Goal: Information Seeking & Learning: Learn about a topic

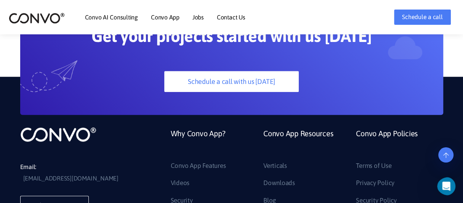
scroll to position [2081, 0]
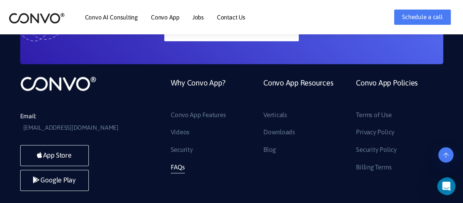
click at [180, 161] on link "FAQs" at bounding box center [178, 167] width 14 height 12
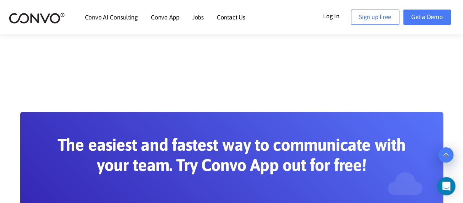
scroll to position [457, 0]
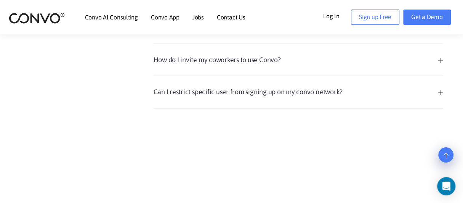
click at [440, 86] on link "Can I restrict specific user from signing up on my convo network?" at bounding box center [297, 91] width 289 height 13
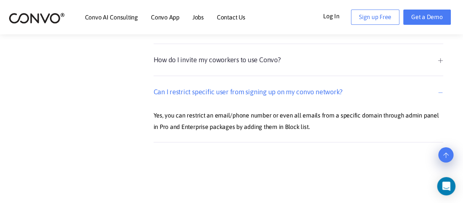
click at [437, 64] on link "How do I invite my coworkers to use Convo?" at bounding box center [297, 59] width 289 height 13
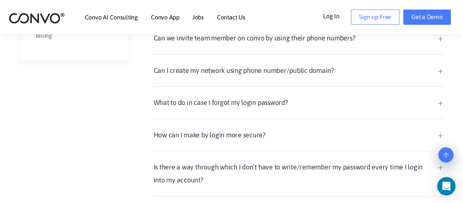
scroll to position [152, 0]
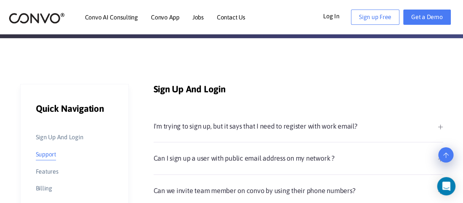
click at [38, 156] on link "Support" at bounding box center [46, 153] width 20 height 11
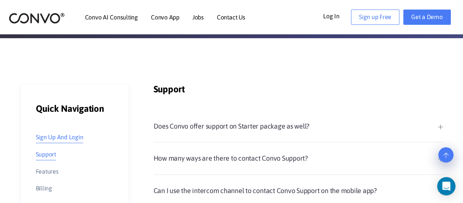
click at [46, 141] on link "Sign Up And Login" at bounding box center [60, 136] width 48 height 11
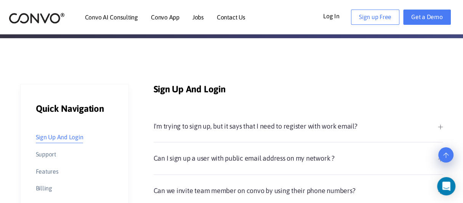
scroll to position [203, 0]
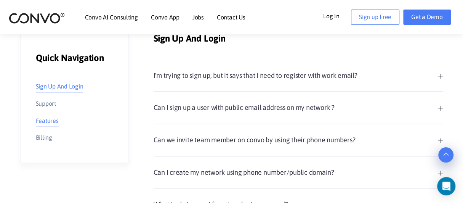
click at [57, 123] on li "Features" at bounding box center [74, 120] width 77 height 11
click at [57, 123] on link "Features" at bounding box center [47, 120] width 23 height 11
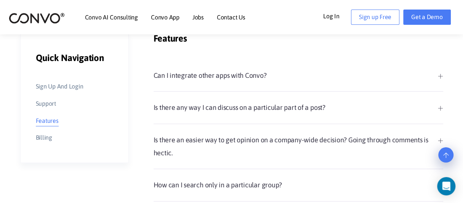
click at [181, 76] on link "Can I integrate other apps with Convo?" at bounding box center [297, 75] width 289 height 13
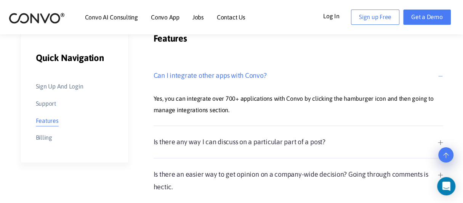
click at [181, 139] on link "Is there any way I can discuss on a particular part of a post?" at bounding box center [297, 141] width 289 height 13
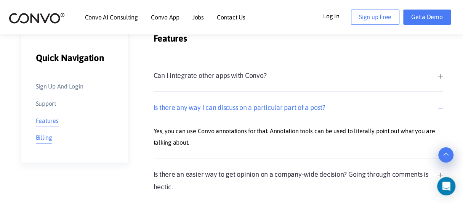
click at [48, 135] on link "Billing" at bounding box center [44, 137] width 16 height 11
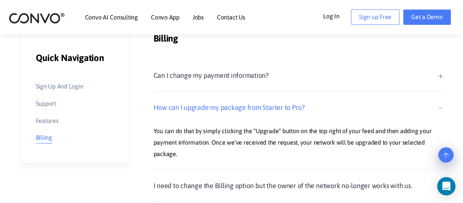
click at [117, 22] on li "Convo AI Consulting" at bounding box center [111, 17] width 53 height 33
click at [167, 19] on link "Convo App" at bounding box center [165, 17] width 29 height 6
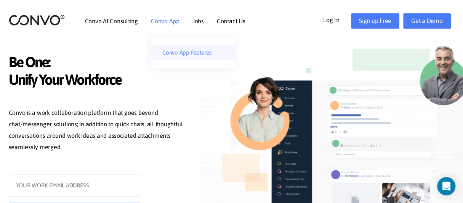
click at [186, 54] on link "Convo App Features" at bounding box center [193, 52] width 84 height 15
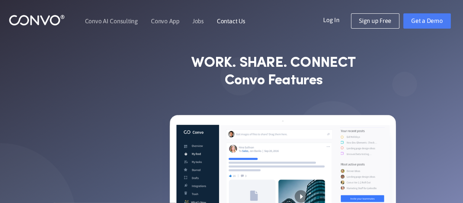
click at [223, 21] on link "Contact Us" at bounding box center [231, 21] width 29 height 6
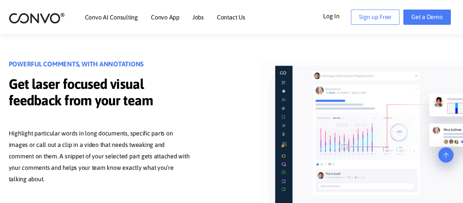
scroll to position [812, 0]
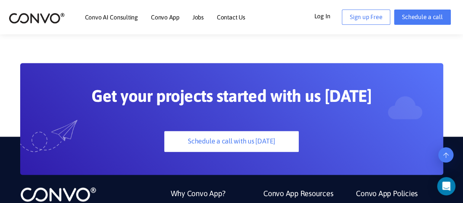
scroll to position [709, 0]
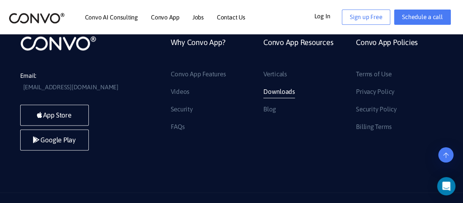
click at [278, 86] on link "Downloads" at bounding box center [279, 92] width 32 height 12
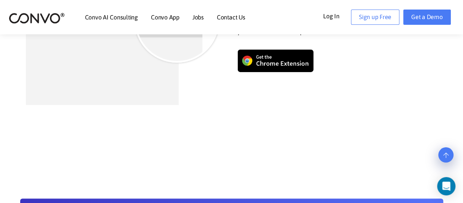
scroll to position [355, 0]
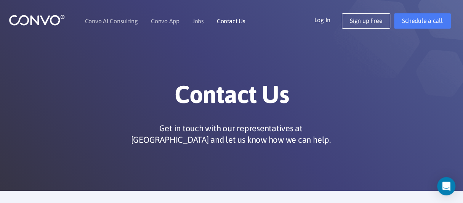
click at [232, 21] on link "Contact Us" at bounding box center [231, 21] width 29 height 6
click at [225, 18] on link "Contact Us" at bounding box center [231, 21] width 29 height 6
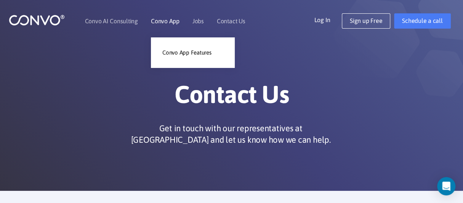
click at [152, 19] on link "Convo App" at bounding box center [165, 21] width 29 height 6
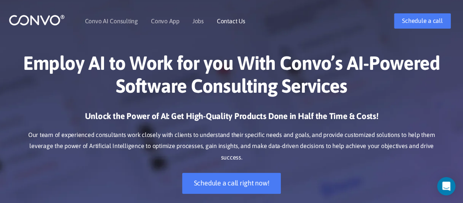
click at [235, 21] on link "Contact Us" at bounding box center [231, 21] width 29 height 6
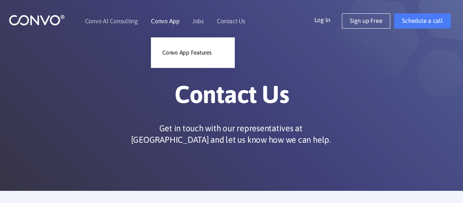
click at [162, 19] on link "Convo App" at bounding box center [165, 21] width 29 height 6
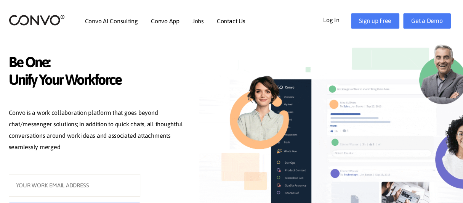
click at [97, 24] on link "Convo AI Consulting" at bounding box center [111, 21] width 53 height 6
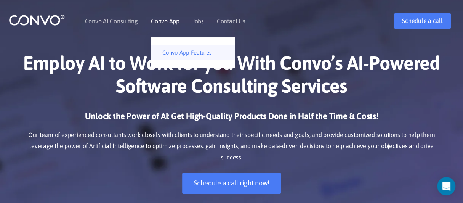
click at [169, 51] on link "Convo App Features" at bounding box center [193, 52] width 84 height 15
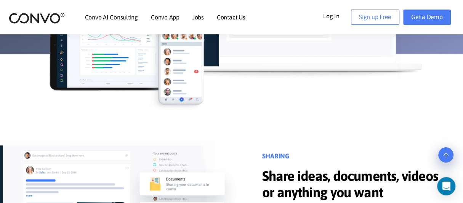
scroll to position [355, 0]
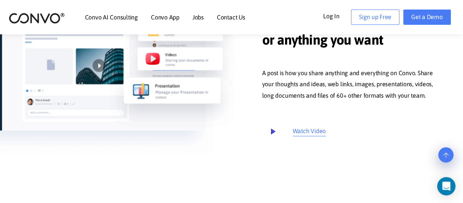
click at [273, 127] on icon at bounding box center [273, 131] width 16 height 16
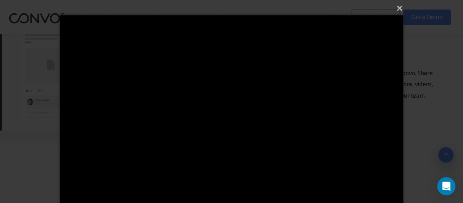
scroll to position [361, 0]
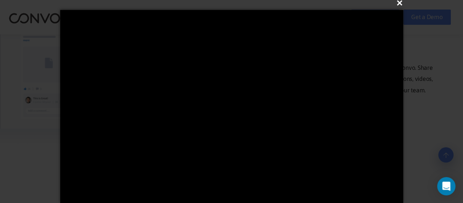
click at [403, 1] on button "×" at bounding box center [233, 3] width 343 height 17
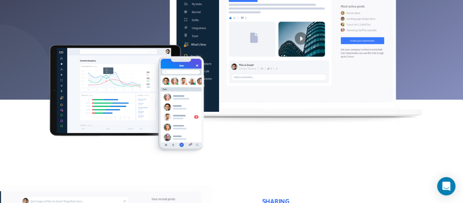
scroll to position [0, 0]
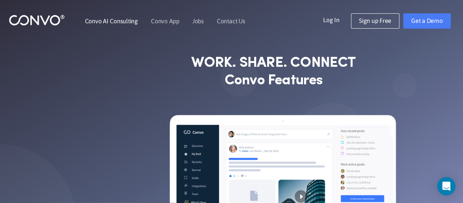
click at [114, 21] on link "Convo AI Consulting" at bounding box center [111, 21] width 53 height 6
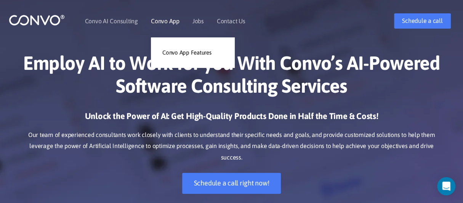
click at [160, 18] on link "Convo App" at bounding box center [165, 21] width 29 height 6
